Goal: Task Accomplishment & Management: Manage account settings

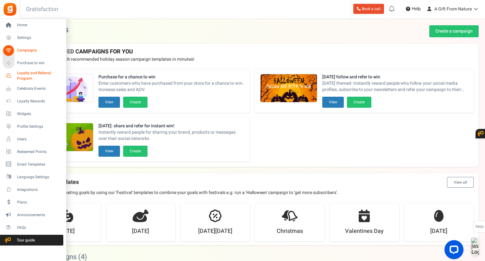
click at [11, 78] on icon at bounding box center [8, 76] width 11 height 11
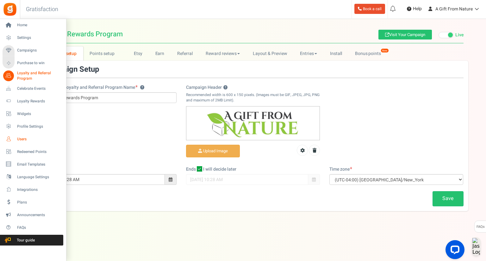
click at [22, 135] on link "Users" at bounding box center [33, 139] width 61 height 11
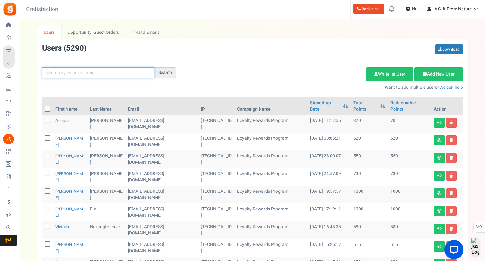
click at [131, 78] on input "text" at bounding box center [98, 72] width 112 height 11
click at [131, 75] on input "text" at bounding box center [98, 72] width 112 height 11
paste input "[EMAIL_ADDRESS][DOMAIN_NAME]"
type input "[EMAIL_ADDRESS][DOMAIN_NAME]"
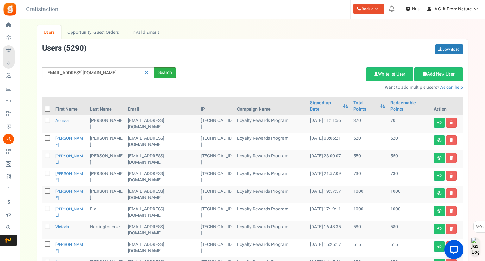
click at [157, 72] on div "Search" at bounding box center [165, 72] width 22 height 11
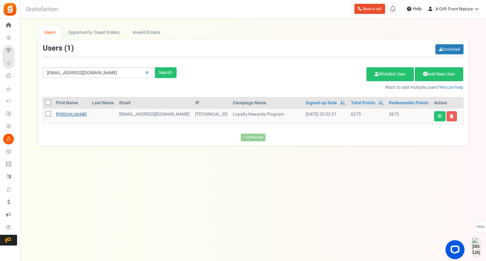
click at [68, 112] on link "[PERSON_NAME]" at bounding box center [71, 114] width 31 height 6
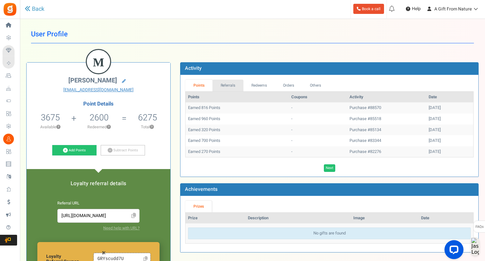
click at [228, 88] on link "Referrals" at bounding box center [227, 86] width 31 height 12
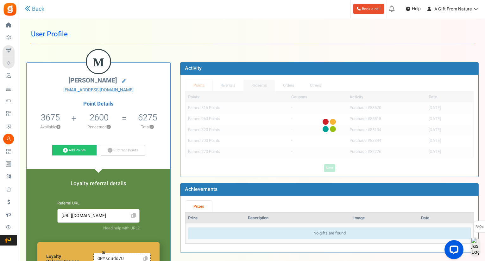
click at [250, 86] on div "Points Referrals Redeems Orders Others Points Coupons Activity Date Earned 816 …" at bounding box center [329, 126] width 288 height 92
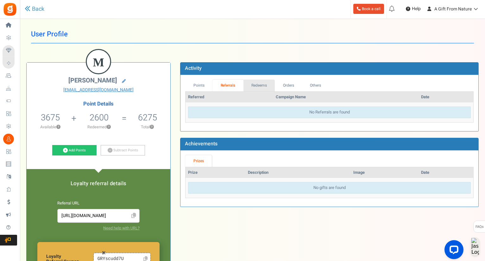
click at [250, 86] on link "Redeems" at bounding box center [259, 86] width 32 height 12
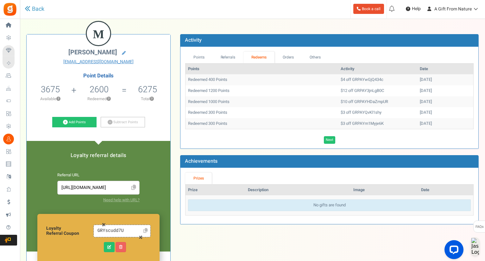
scroll to position [32, 0]
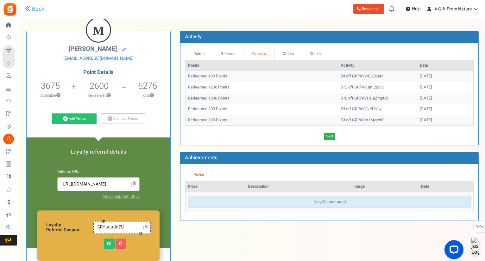
click at [329, 135] on link "Next" at bounding box center [329, 137] width 11 height 8
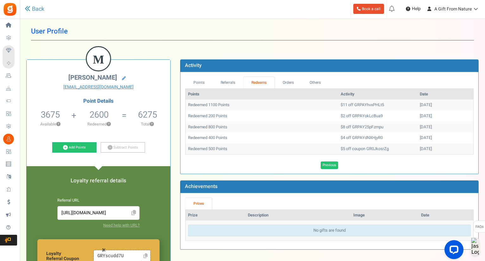
scroll to position [0, 0]
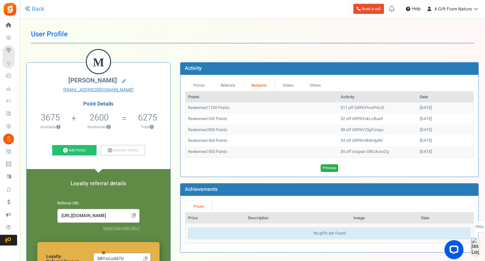
click at [330, 167] on link "Previous" at bounding box center [329, 169] width 17 height 8
click at [227, 85] on link "Referrals" at bounding box center [227, 86] width 31 height 12
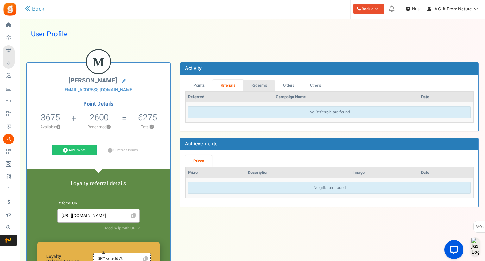
click at [257, 86] on link "Redeems" at bounding box center [259, 86] width 32 height 12
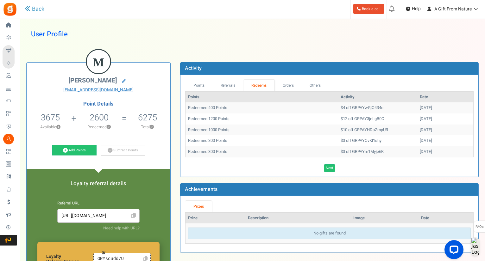
click at [283, 54] on div "M [PERSON_NAME] [EMAIL_ADDRESS][DOMAIN_NAME] Point Details 3675 3675 Redeemable…" at bounding box center [253, 226] width 462 height 346
click at [320, 86] on link "Others" at bounding box center [315, 86] width 27 height 12
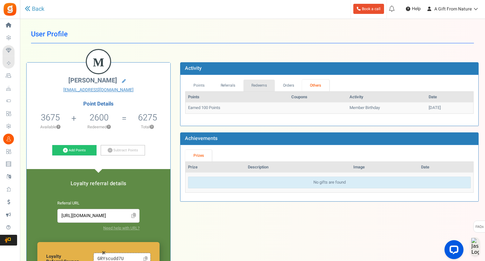
click at [264, 87] on link "Redeems" at bounding box center [259, 86] width 32 height 12
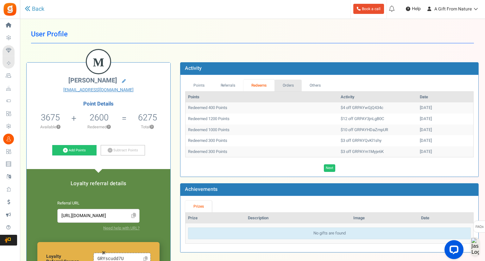
click at [291, 83] on link "Orders" at bounding box center [287, 86] width 27 height 12
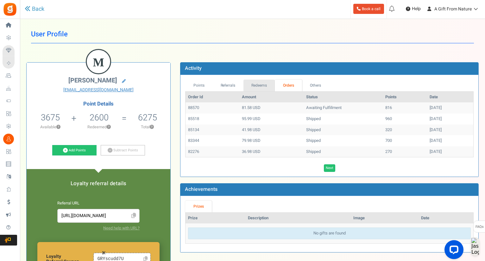
click at [265, 84] on link "Redeems" at bounding box center [259, 86] width 32 height 12
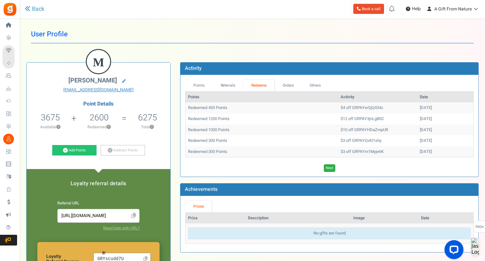
click at [332, 168] on link "Next" at bounding box center [329, 169] width 11 height 8
click at [327, 167] on link "Previous" at bounding box center [329, 169] width 17 height 8
click at [456, 251] on icon "Open LiveChat chat widget" at bounding box center [454, 250] width 6 height 4
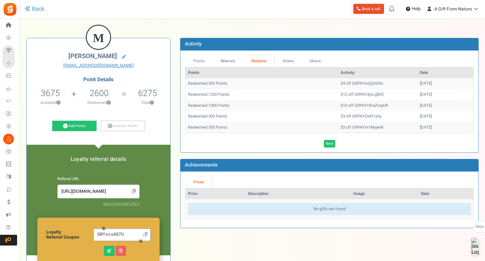
scroll to position [32, 0]
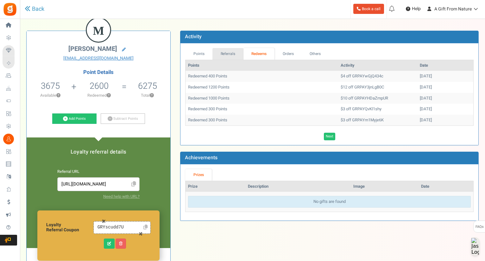
click at [228, 53] on link "Referrals" at bounding box center [227, 54] width 31 height 12
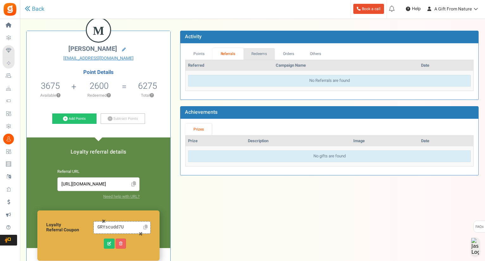
click at [255, 58] on link "Redeems" at bounding box center [259, 54] width 32 height 12
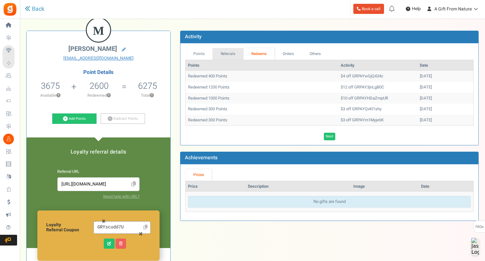
click at [233, 51] on link "Referrals" at bounding box center [227, 54] width 31 height 12
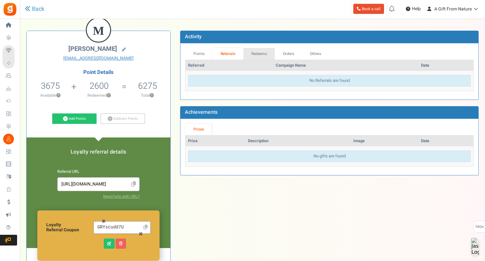
click at [259, 56] on link "Redeems" at bounding box center [259, 54] width 32 height 12
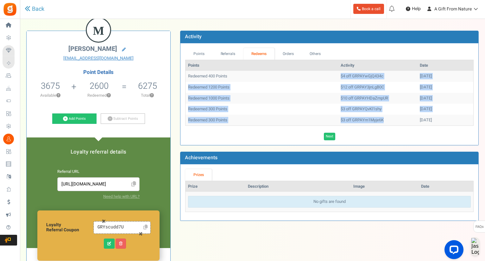
drag, startPoint x: 320, startPoint y: 78, endPoint x: 368, endPoint y: 119, distance: 63.6
click at [368, 118] on tbody "Redeemed 400 Points $4 off GRPAYwGjQ434c [DATE] Redeemed 1200 Points $12 off GR…" at bounding box center [329, 98] width 288 height 55
click at [368, 119] on td "$3 off GRPAYm1Myje6K" at bounding box center [377, 120] width 79 height 11
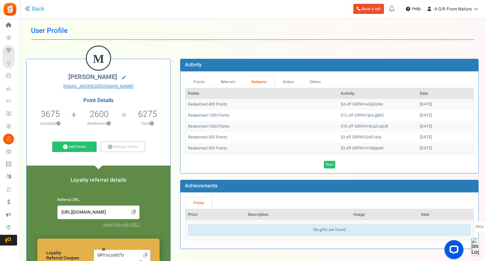
scroll to position [0, 0]
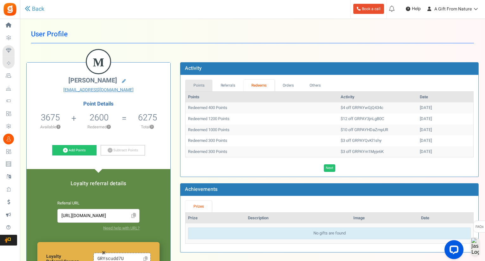
click at [204, 91] on link "Points" at bounding box center [198, 86] width 27 height 12
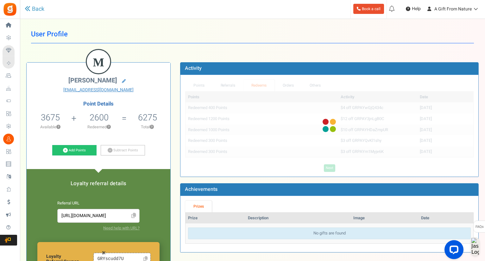
click at [226, 84] on div at bounding box center [329, 126] width 298 height 102
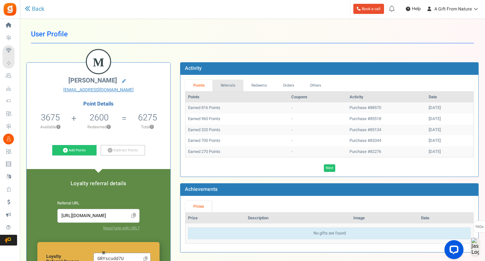
click at [230, 84] on link "Referrals" at bounding box center [227, 86] width 31 height 12
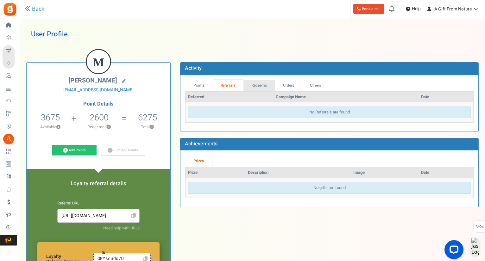
click at [260, 83] on link "Redeems" at bounding box center [259, 86] width 32 height 12
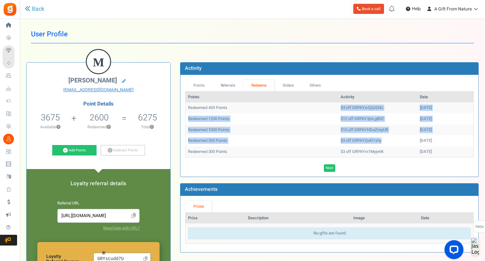
drag, startPoint x: 320, startPoint y: 109, endPoint x: 363, endPoint y: 138, distance: 52.2
click at [363, 138] on tbody "Redeemed 400 Points $4 off GRPAYwGjQ434c [DATE] Redeemed 1200 Points $12 off GR…" at bounding box center [329, 130] width 288 height 55
click at [363, 138] on td "$3 off GRPAYQvKl1shy" at bounding box center [377, 140] width 79 height 11
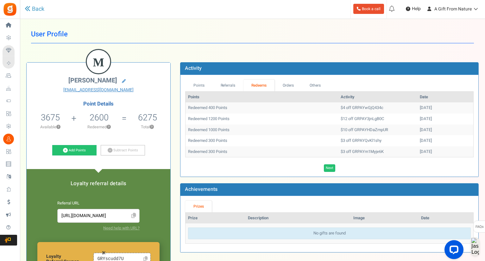
drag, startPoint x: 431, startPoint y: 154, endPoint x: 189, endPoint y: 106, distance: 246.4
click at [189, 106] on tbody "Redeemed 400 Points $4 off GRPAYwGjQ434c [DATE] Redeemed 1200 Points $12 off GR…" at bounding box center [329, 130] width 288 height 55
click at [241, 112] on td "Redeemed 400 Points" at bounding box center [261, 108] width 153 height 11
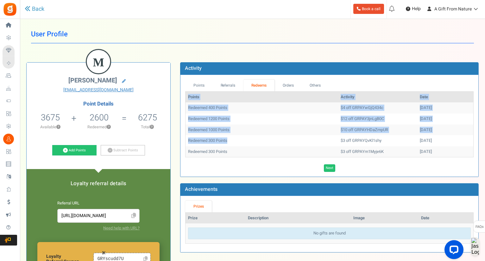
drag, startPoint x: 185, startPoint y: 106, endPoint x: 314, endPoint y: 138, distance: 133.6
click at [314, 138] on div "Points Referrals Redeems Orders Others Points Activity Date Redeemed 400 Points…" at bounding box center [329, 126] width 298 height 102
click at [317, 138] on td "Redeemed 300 Points" at bounding box center [261, 140] width 153 height 11
